Goal: Navigation & Orientation: Find specific page/section

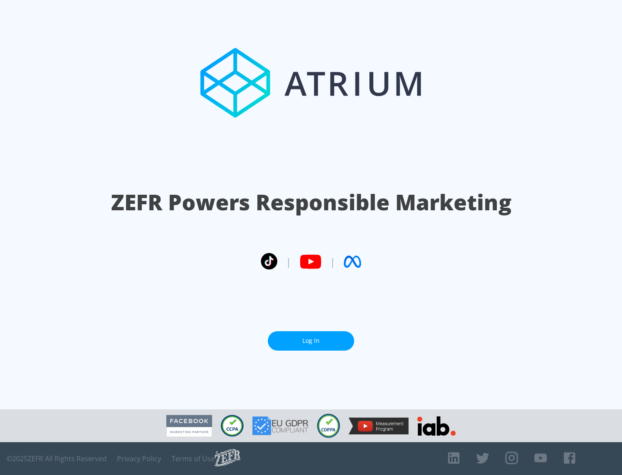
click at [311, 341] on link "Log In" at bounding box center [311, 340] width 86 height 19
